Goal: Ask a question

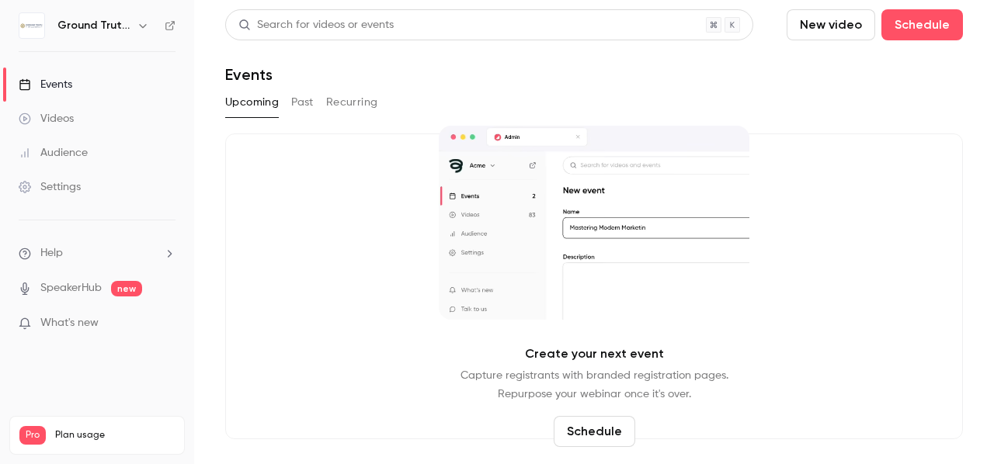
click at [293, 261] on div "Create your next event Capture registrants with branded registration pages. Rep…" at bounding box center [594, 287] width 738 height 306
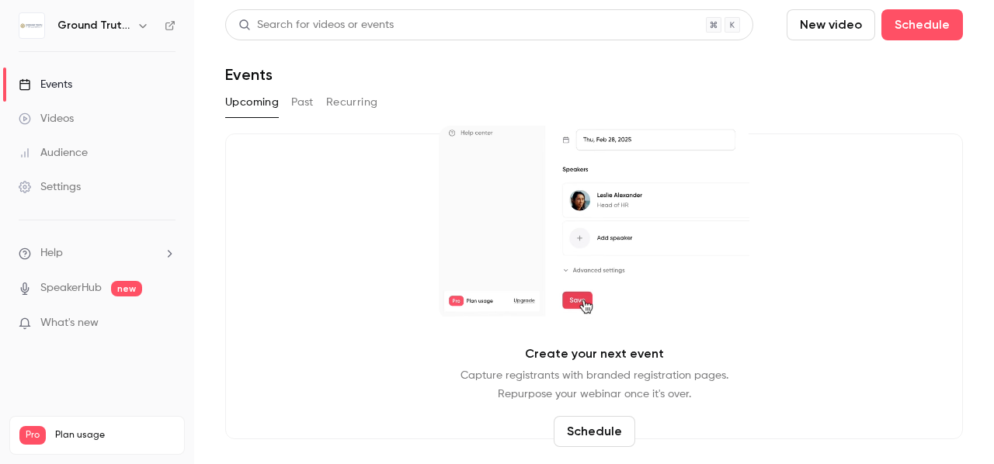
click at [82, 252] on li "Help" at bounding box center [97, 253] width 157 height 16
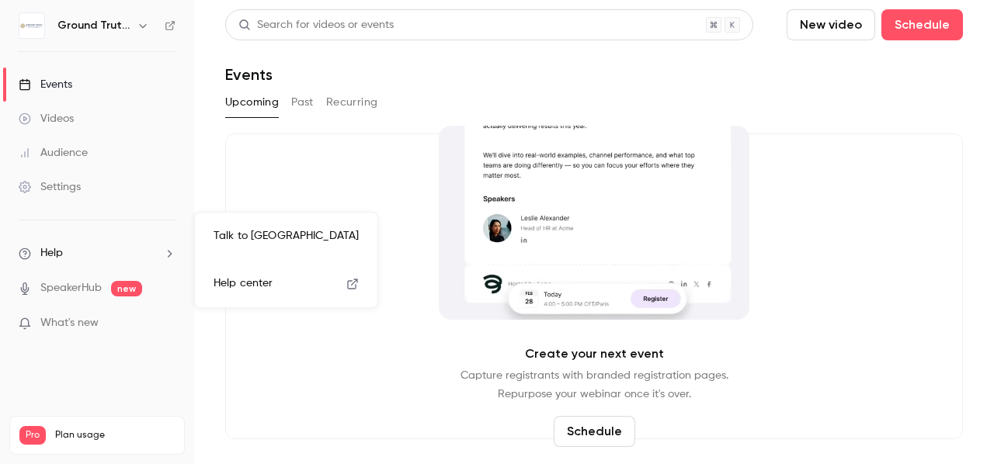
click at [216, 234] on link "Talk to [GEOGRAPHIC_DATA]" at bounding box center [286, 236] width 170 height 41
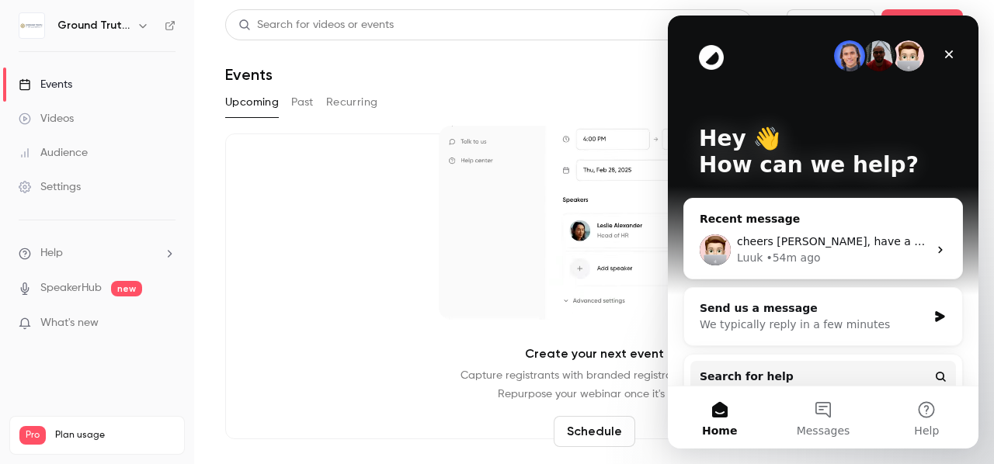
click at [801, 246] on span "cheers [PERSON_NAME], have a good one" at bounding box center [851, 241] width 228 height 12
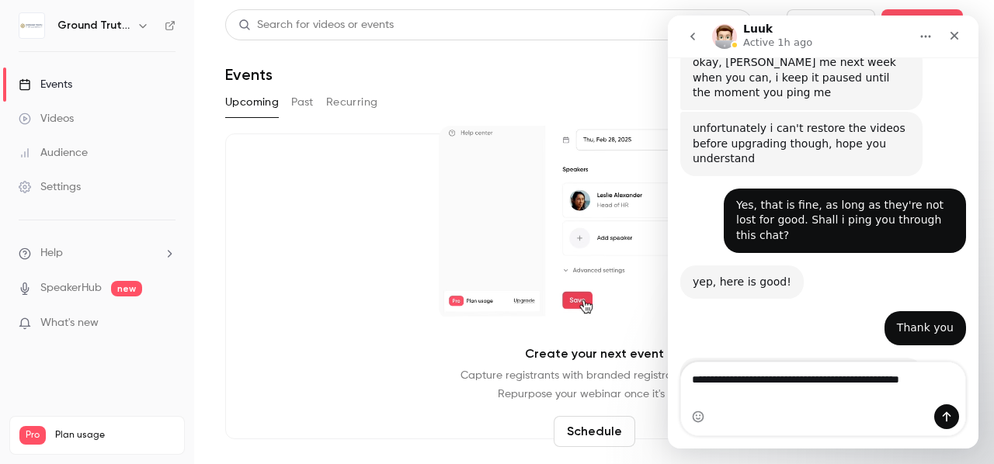
scroll to position [1560, 0]
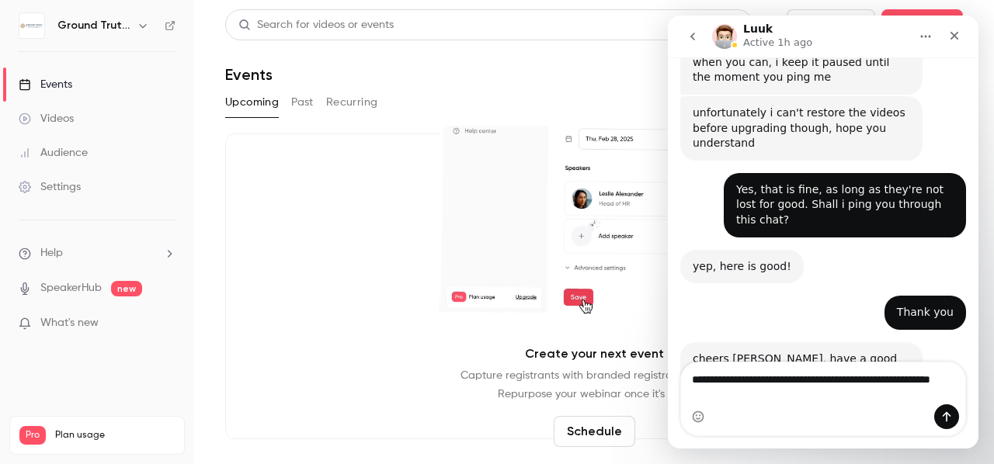
type textarea "**********"
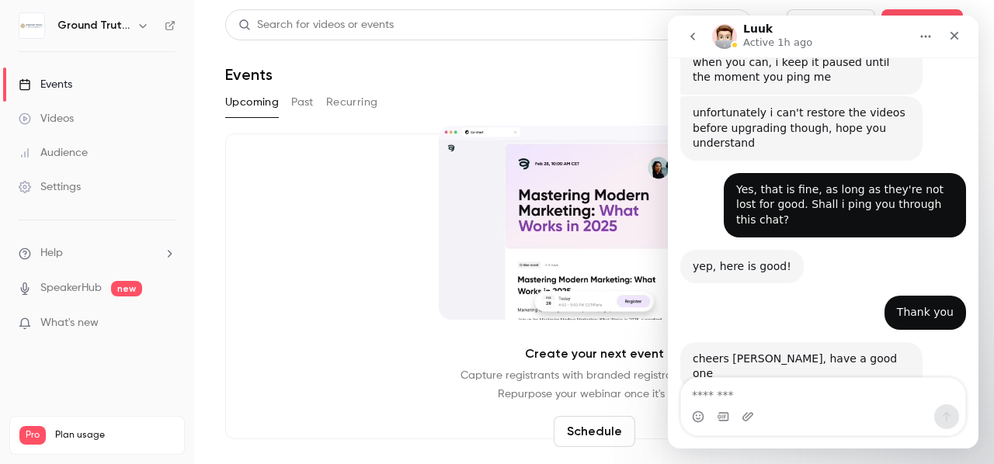
scroll to position [1606, 0]
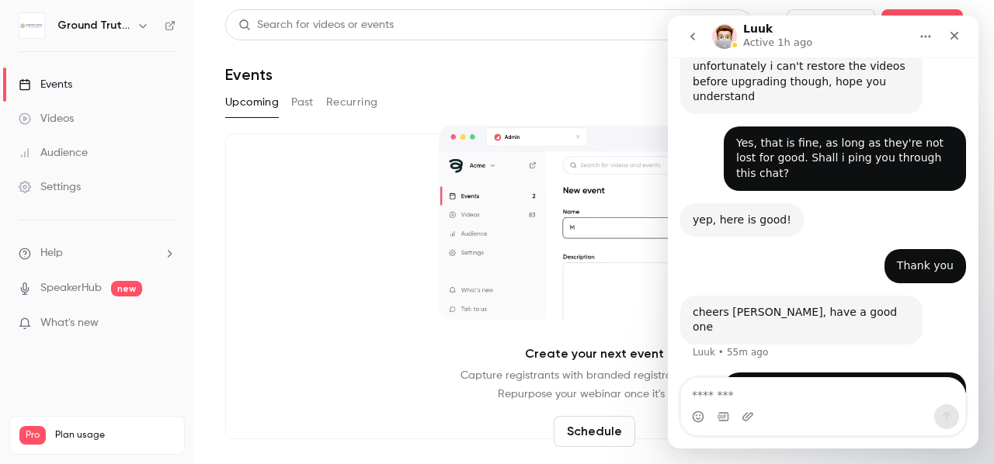
click at [303, 107] on button "Past" at bounding box center [302, 102] width 23 height 25
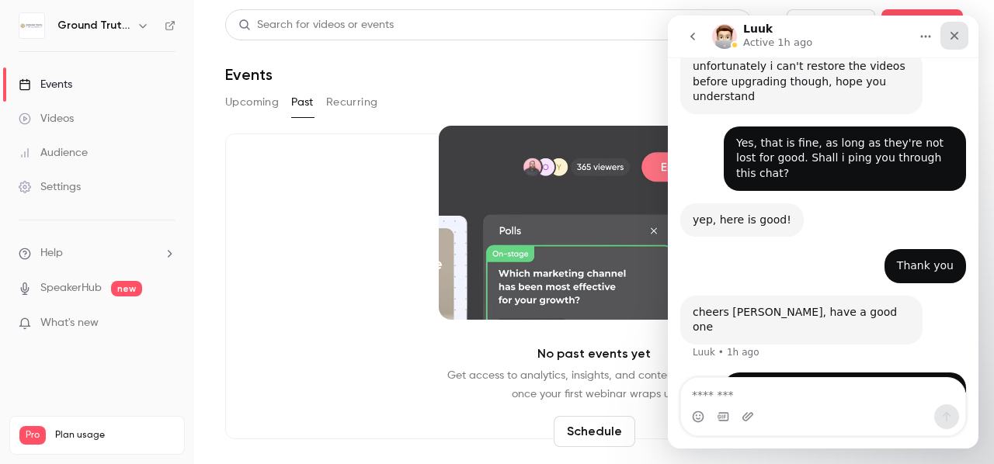
click at [955, 42] on div "Close" at bounding box center [954, 36] width 28 height 28
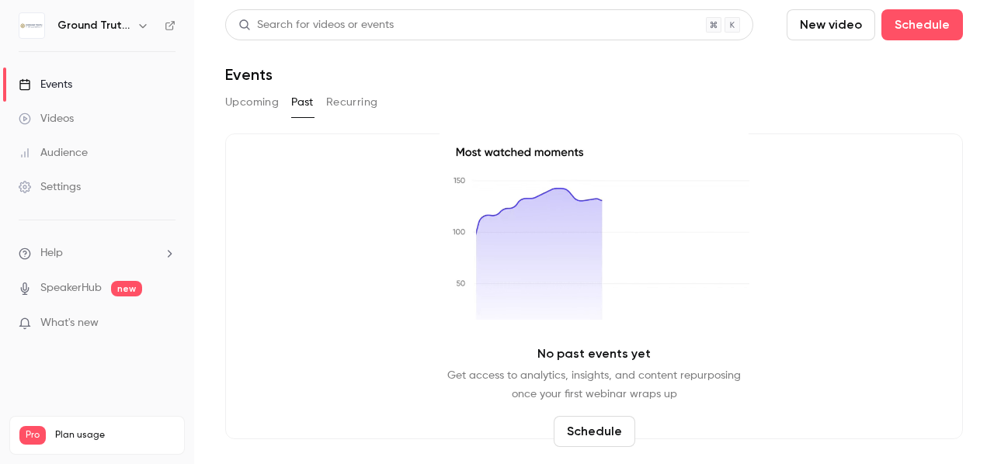
scroll to position [1606, 0]
